Goal: Task Accomplishment & Management: Manage account settings

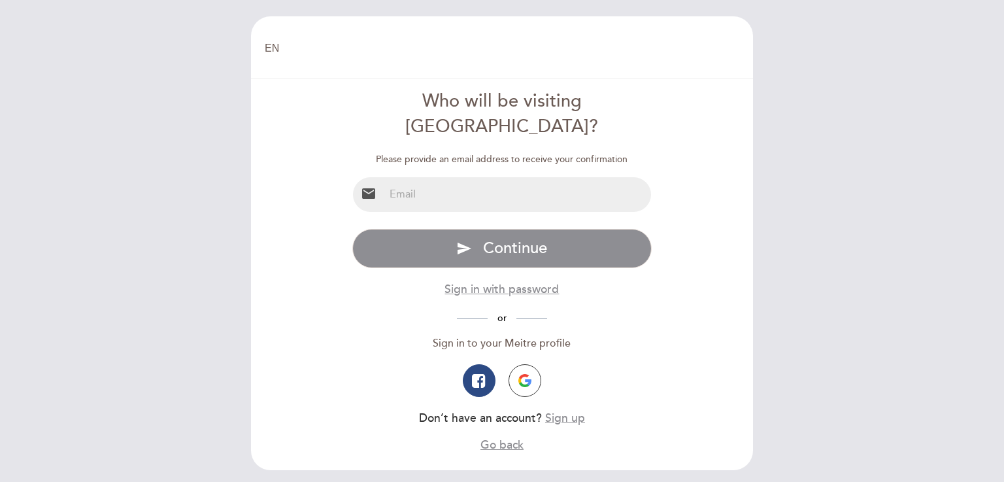
click at [483, 177] on input "email" at bounding box center [517, 194] width 267 height 35
type input "[EMAIL_ADDRESS][DOMAIN_NAME]"
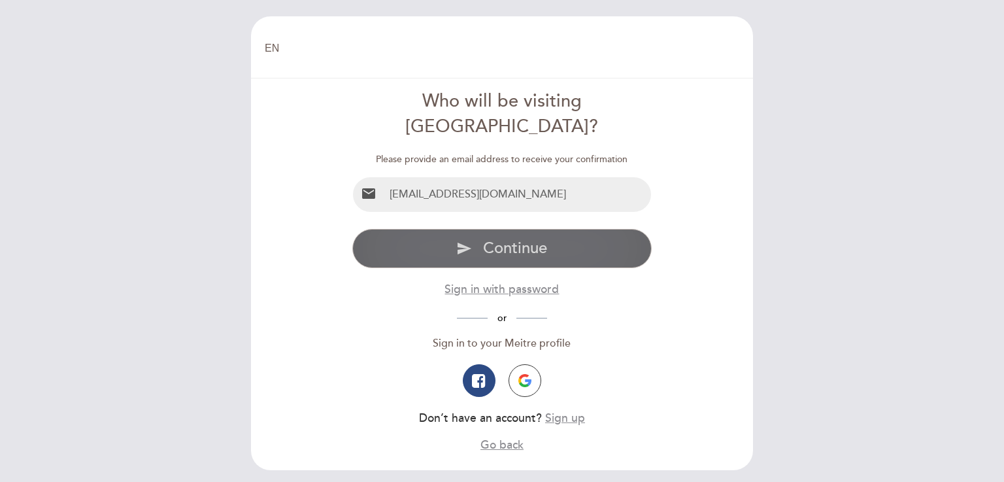
click at [501, 239] on span "Continue" at bounding box center [515, 248] width 64 height 19
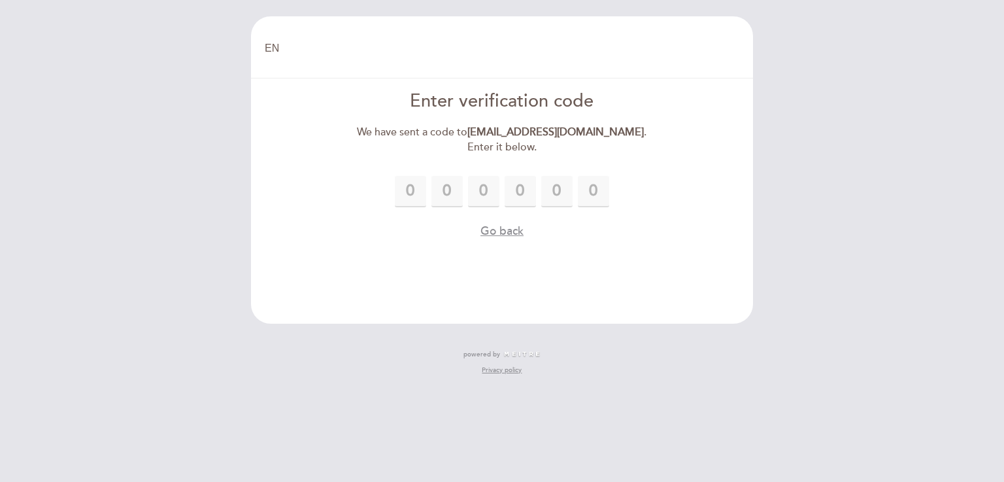
type input "7"
type input "1"
type input "5"
type input "8"
type input "3"
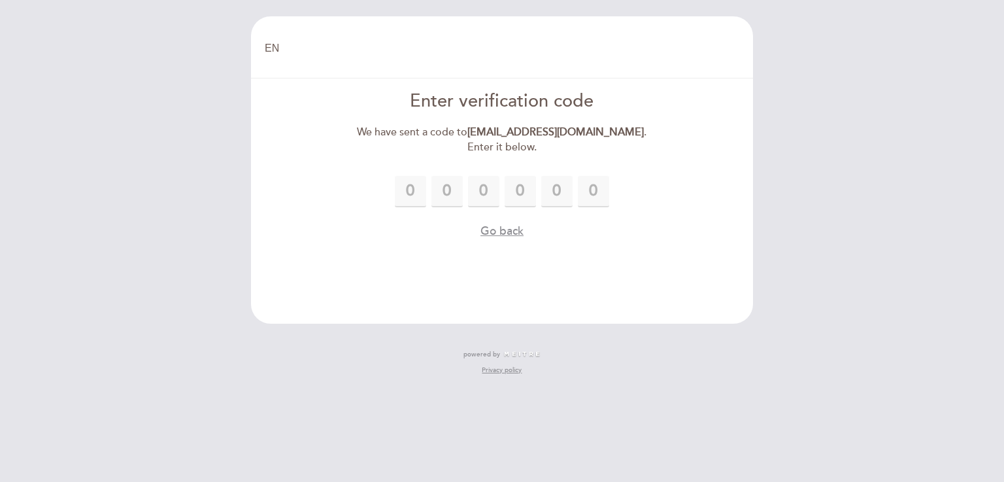
type input "8"
click at [643, 192] on div "7 1 5 8 3 8" at bounding box center [502, 191] width 300 height 31
